Goal: Task Accomplishment & Management: Complete application form

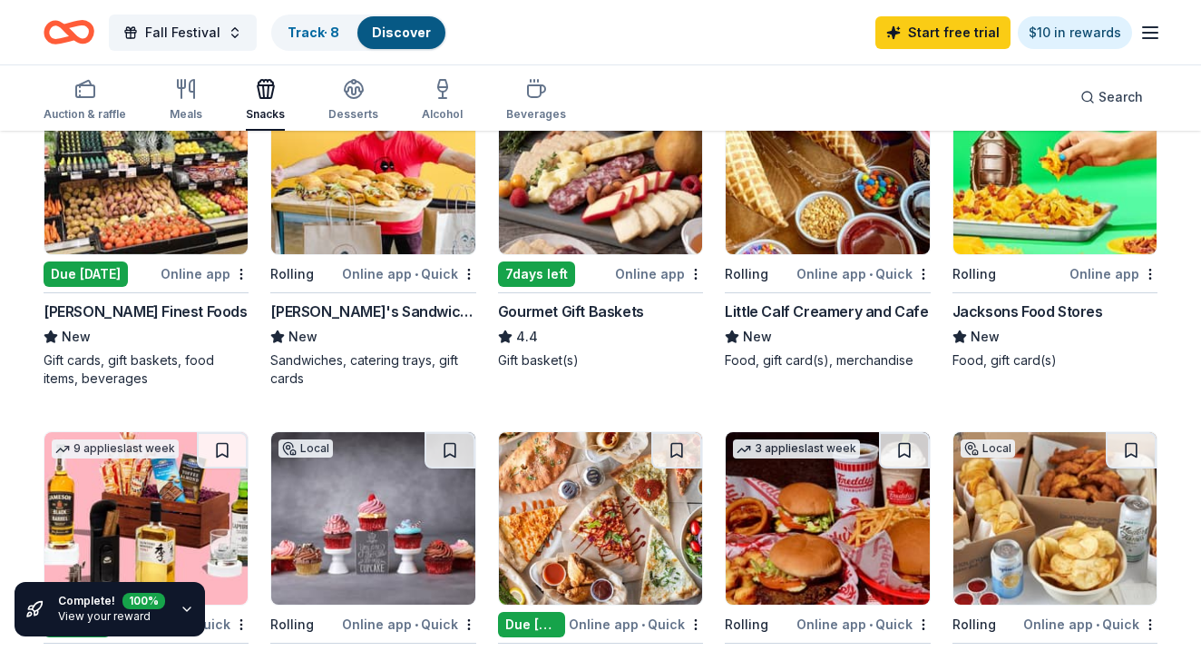
scroll to position [201, 0]
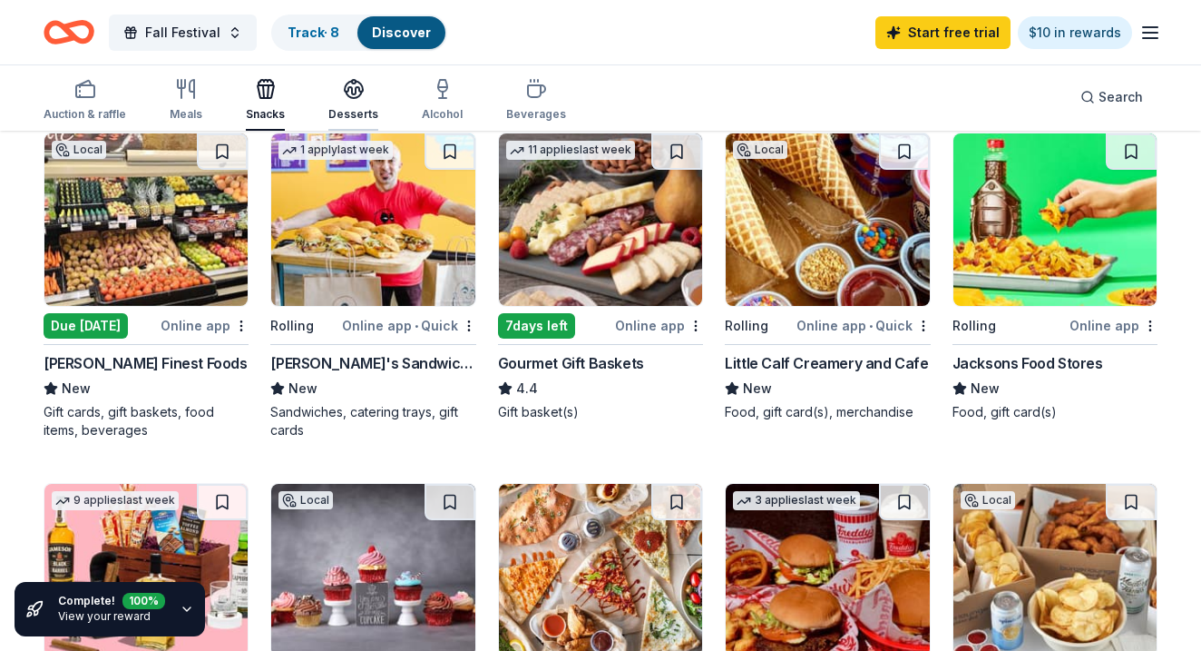
click at [357, 86] on icon "button" at bounding box center [354, 88] width 18 height 14
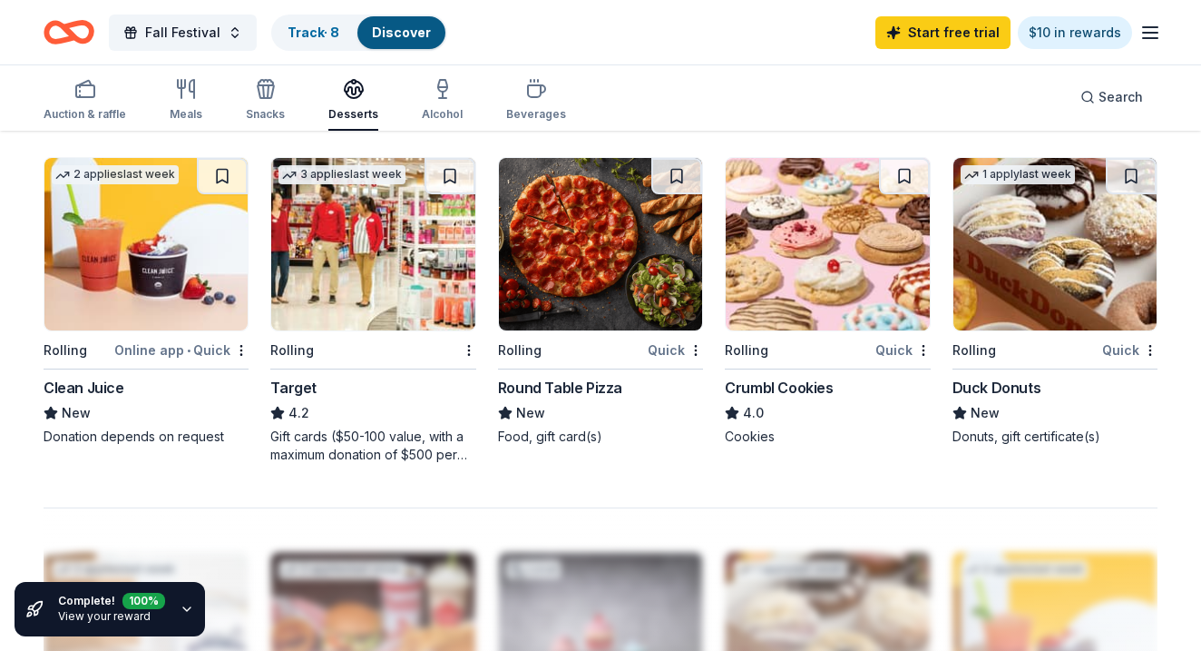
scroll to position [1211, 0]
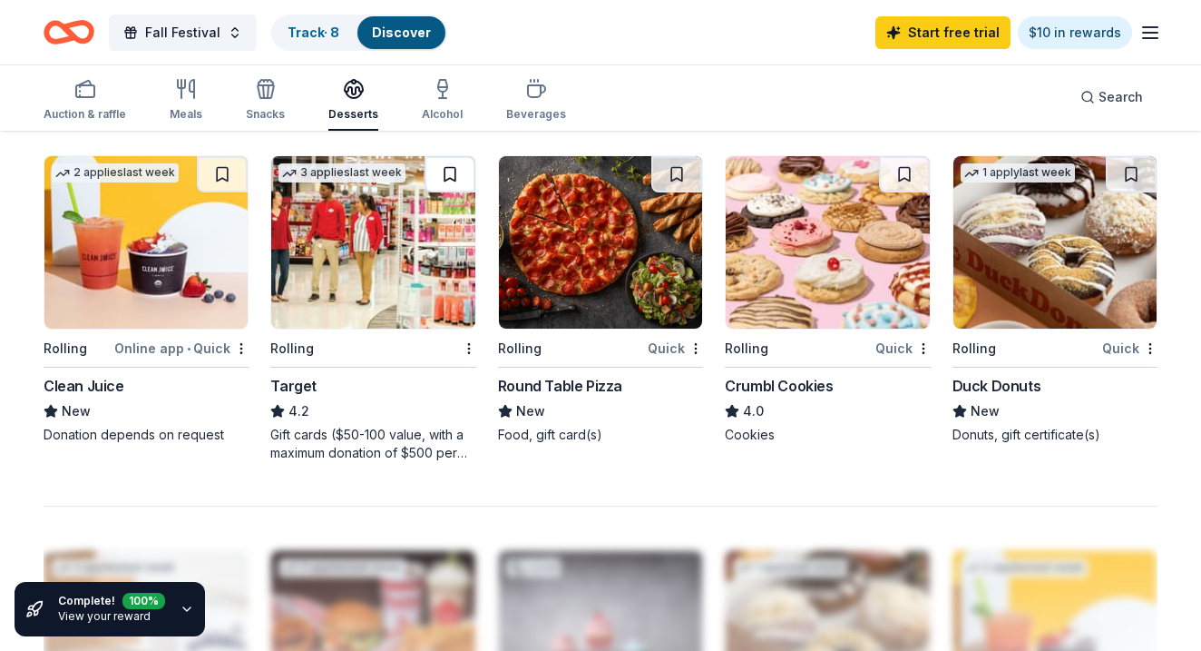
click at [452, 182] on button at bounding box center [450, 174] width 51 height 36
click at [317, 339] on div "Rolling" at bounding box center [361, 348] width 183 height 23
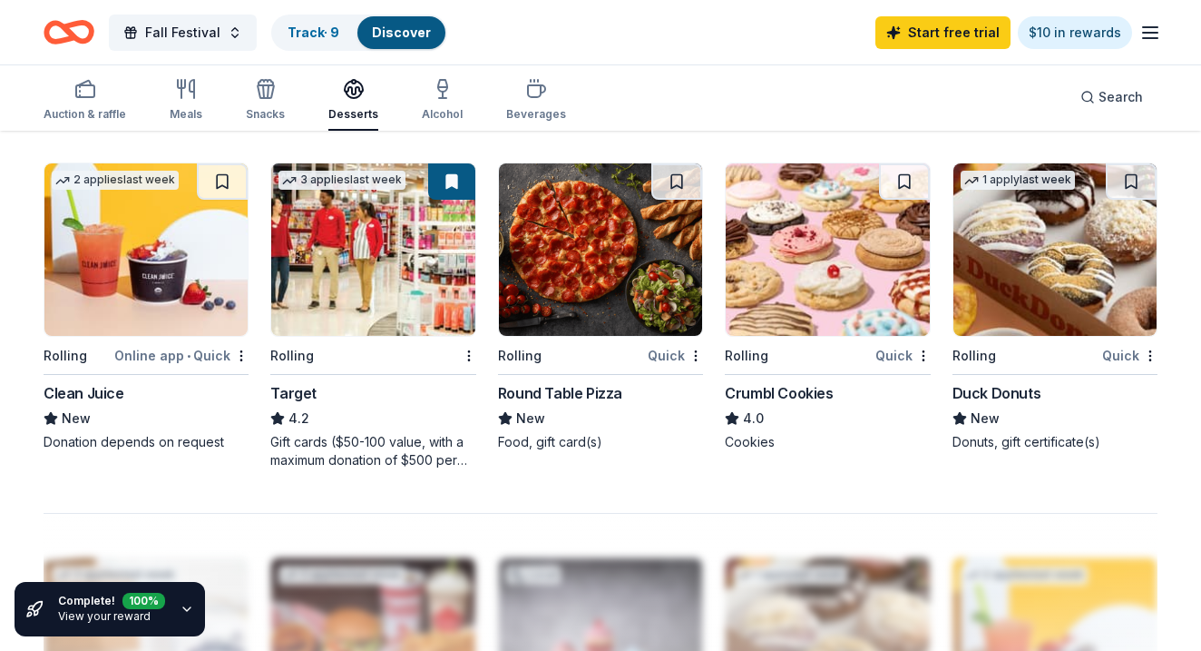
scroll to position [1207, 0]
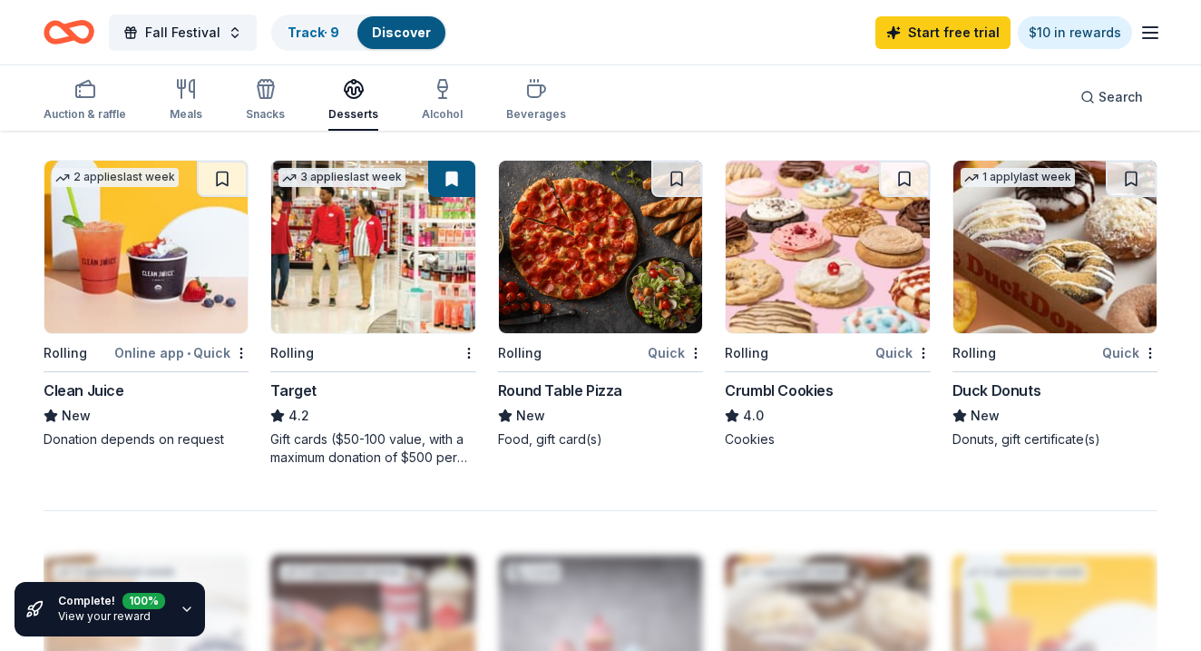
click at [786, 320] on img at bounding box center [827, 247] width 203 height 172
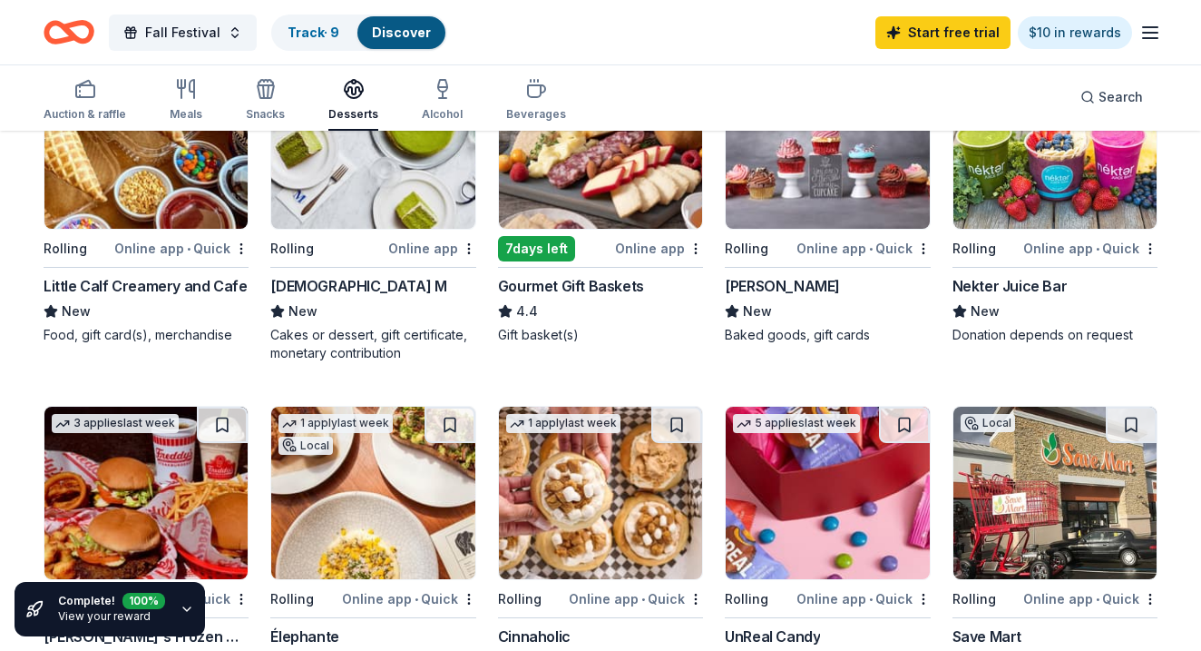
scroll to position [138, 0]
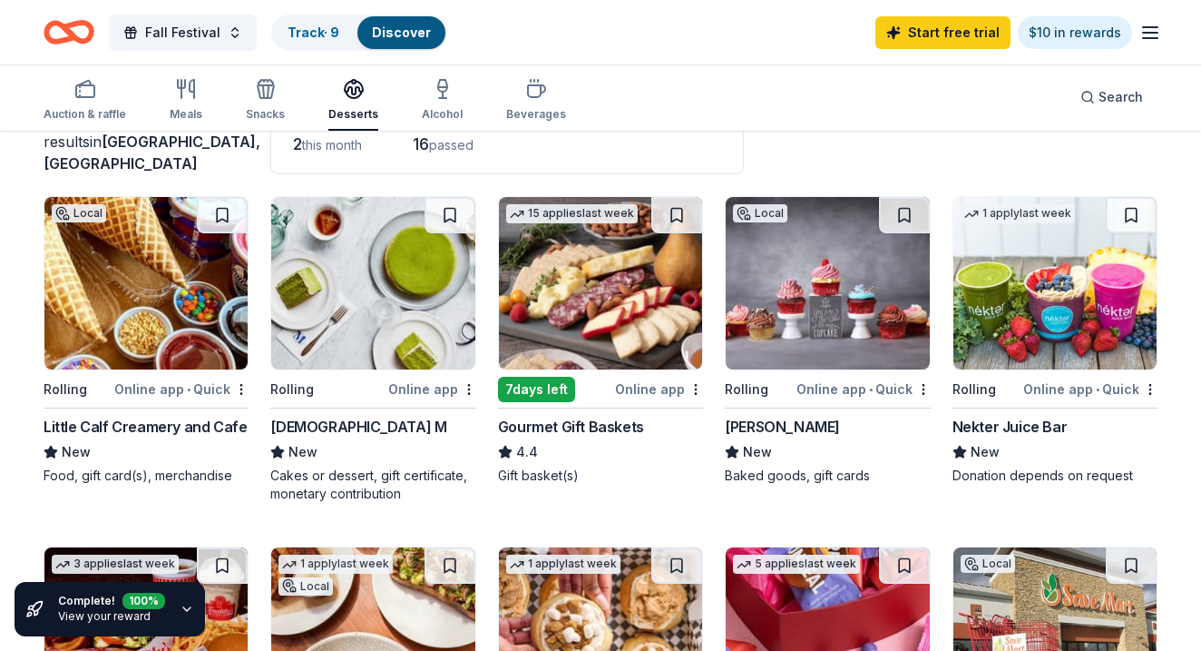
click at [1012, 388] on div "Rolling" at bounding box center [986, 388] width 67 height 23
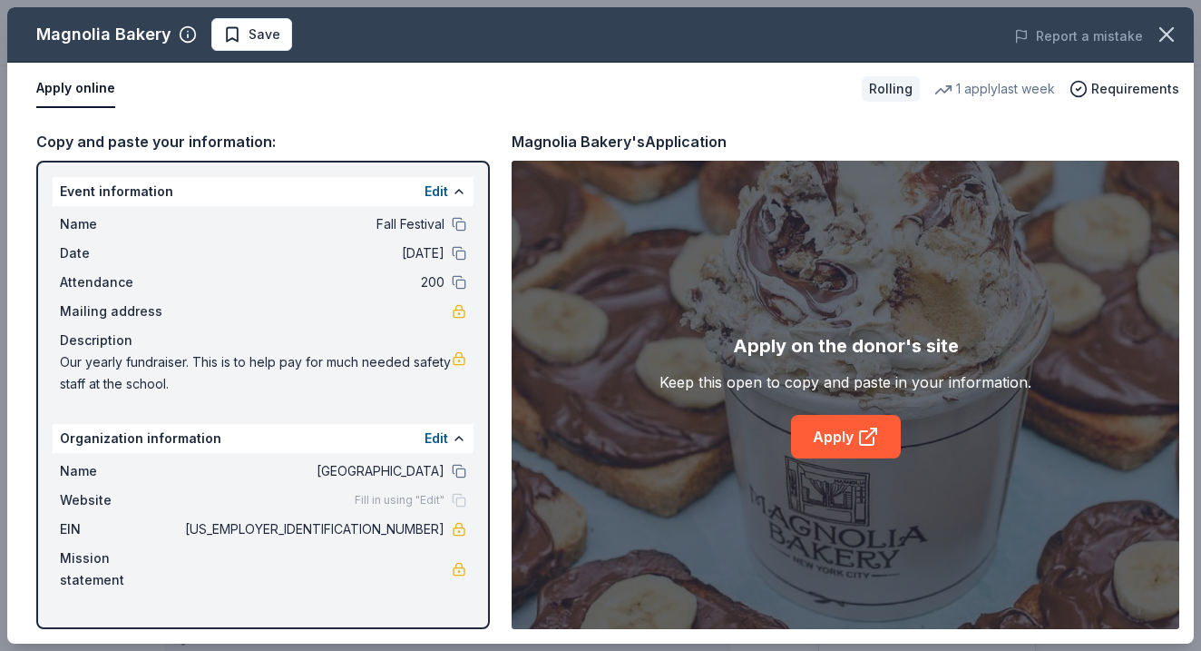
scroll to position [326, 0]
click at [849, 443] on link "Apply" at bounding box center [846, 437] width 110 height 44
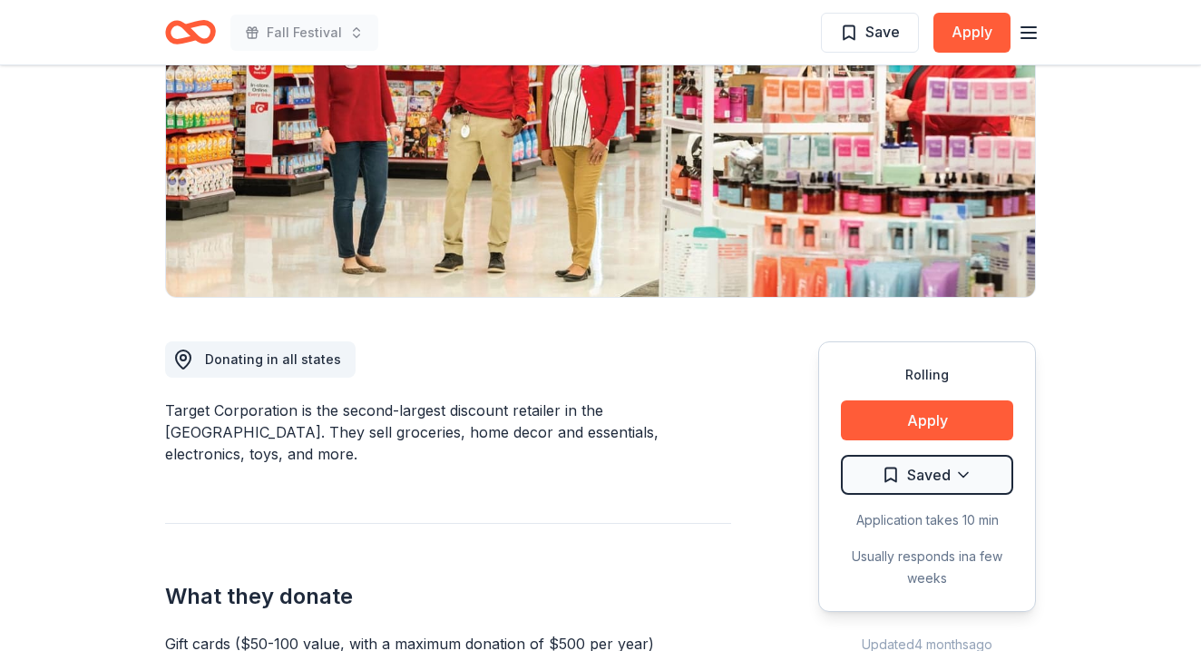
scroll to position [307, 0]
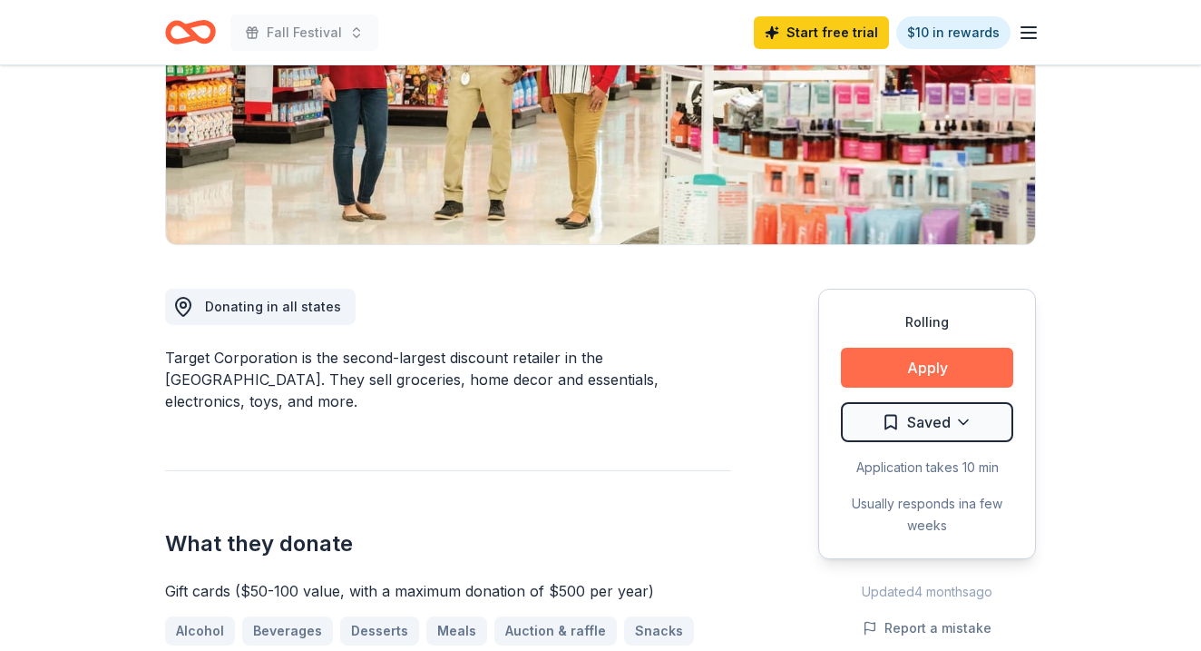
click at [911, 373] on button "Apply" at bounding box center [927, 367] width 172 height 40
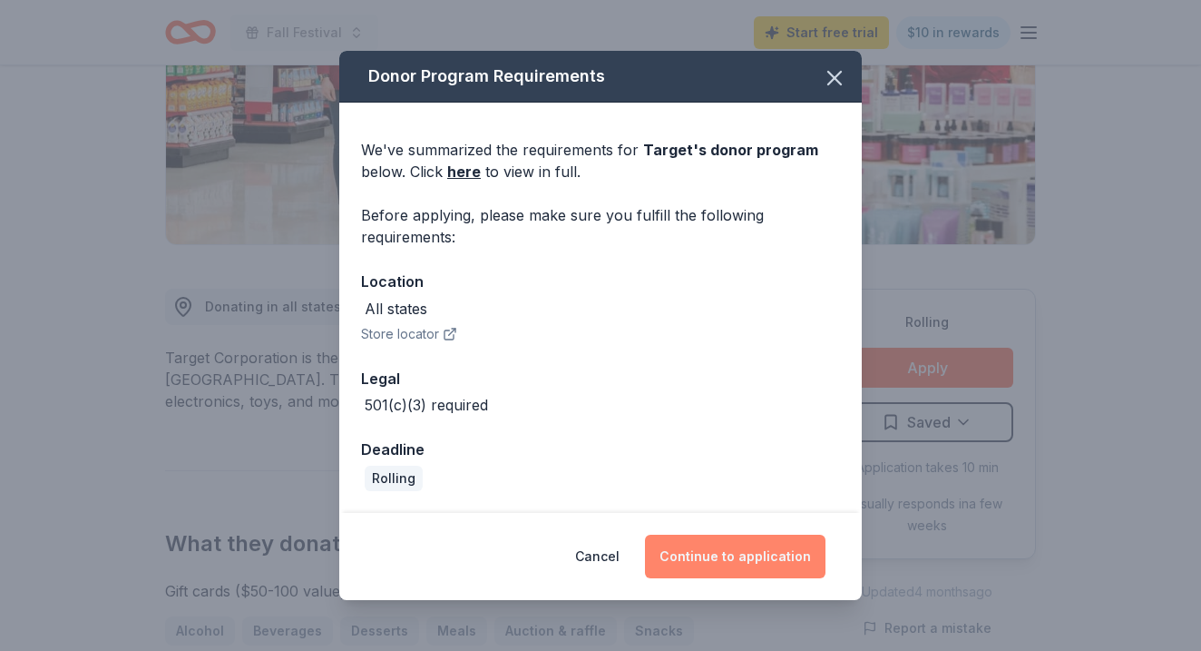
click at [746, 551] on button "Continue to application" at bounding box center [735, 556] width 181 height 44
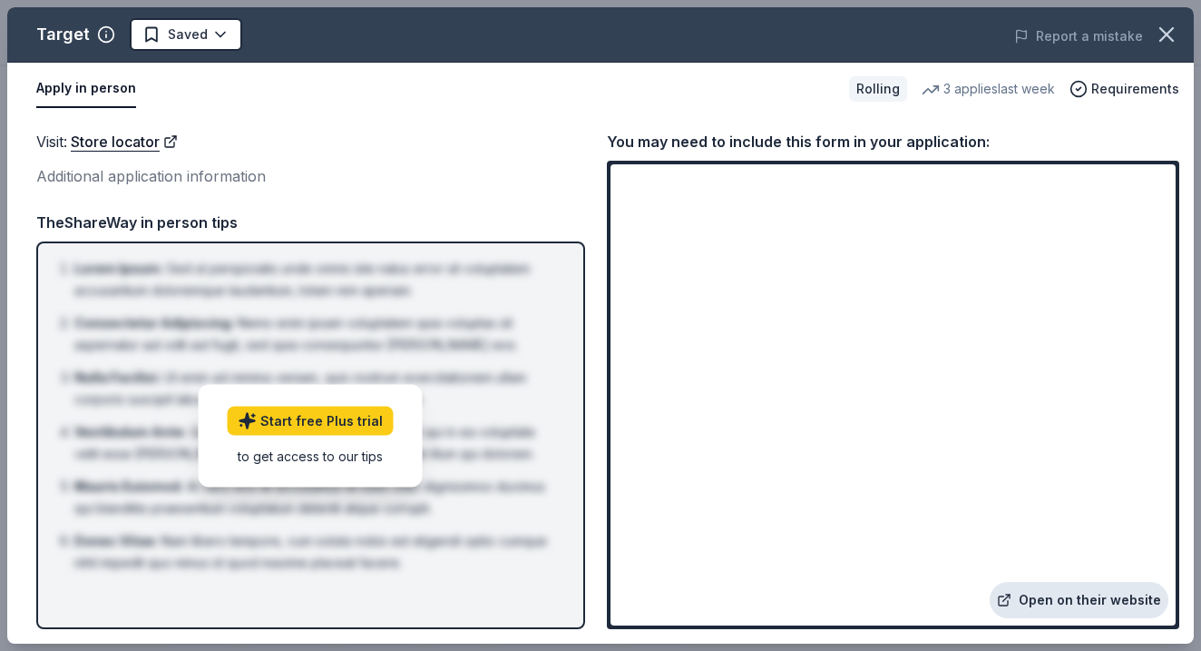
click at [1037, 601] on link "Open on their website" at bounding box center [1079, 600] width 179 height 36
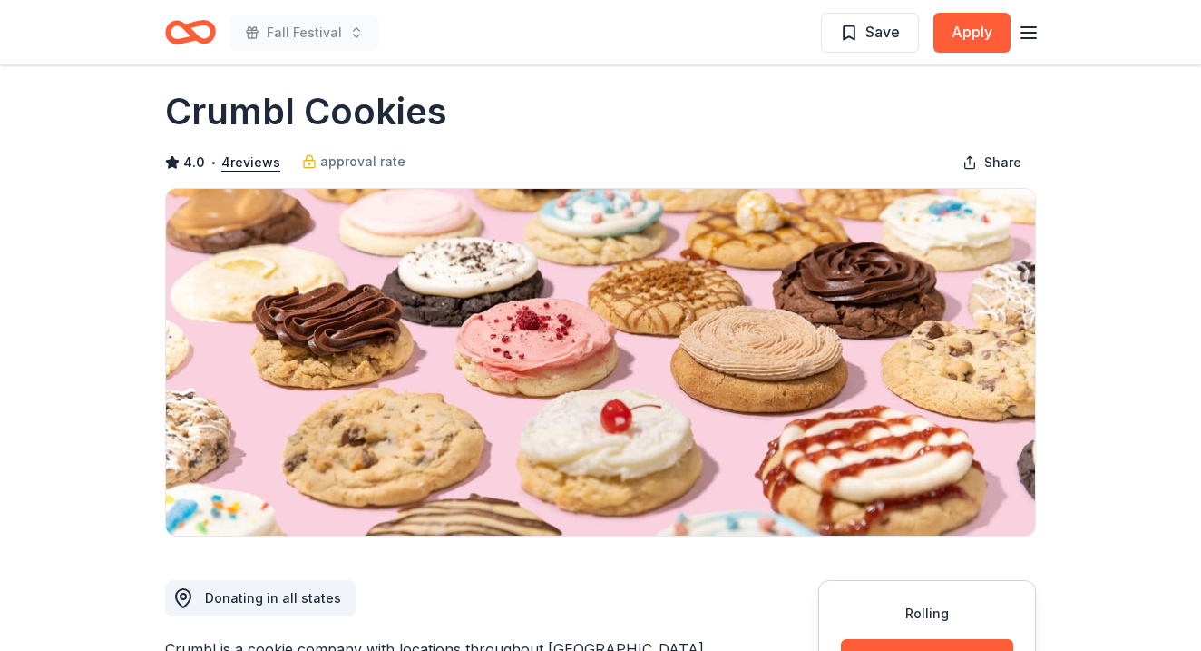
scroll to position [20, 0]
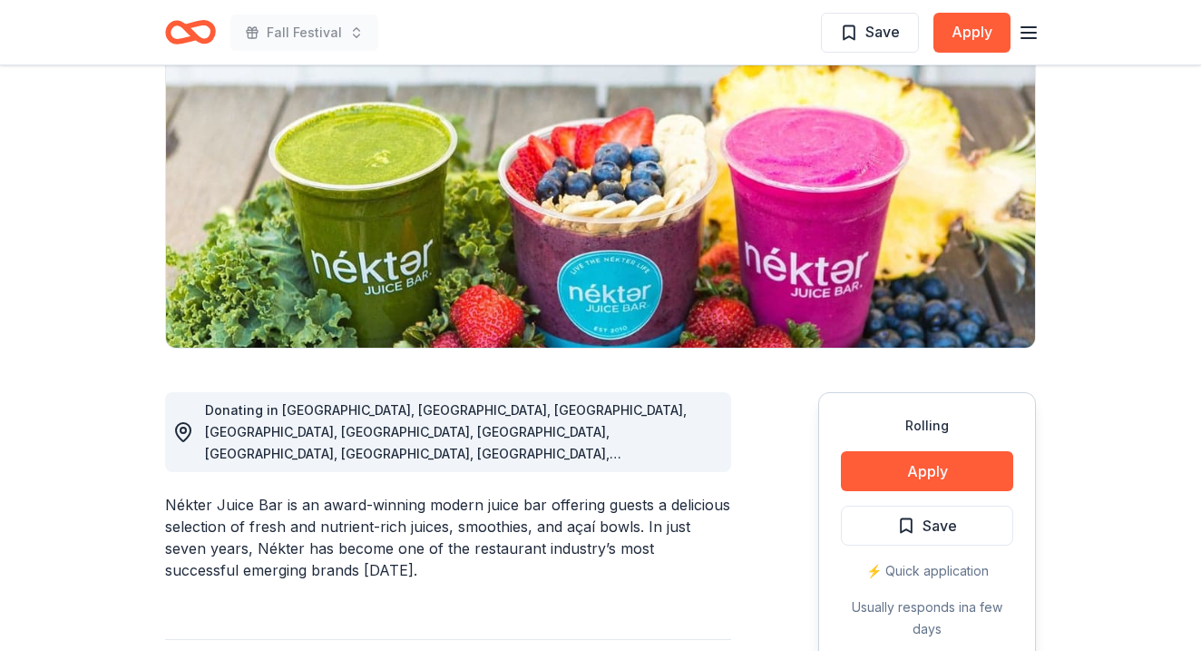
scroll to position [233, 0]
